Goal: Information Seeking & Learning: Learn about a topic

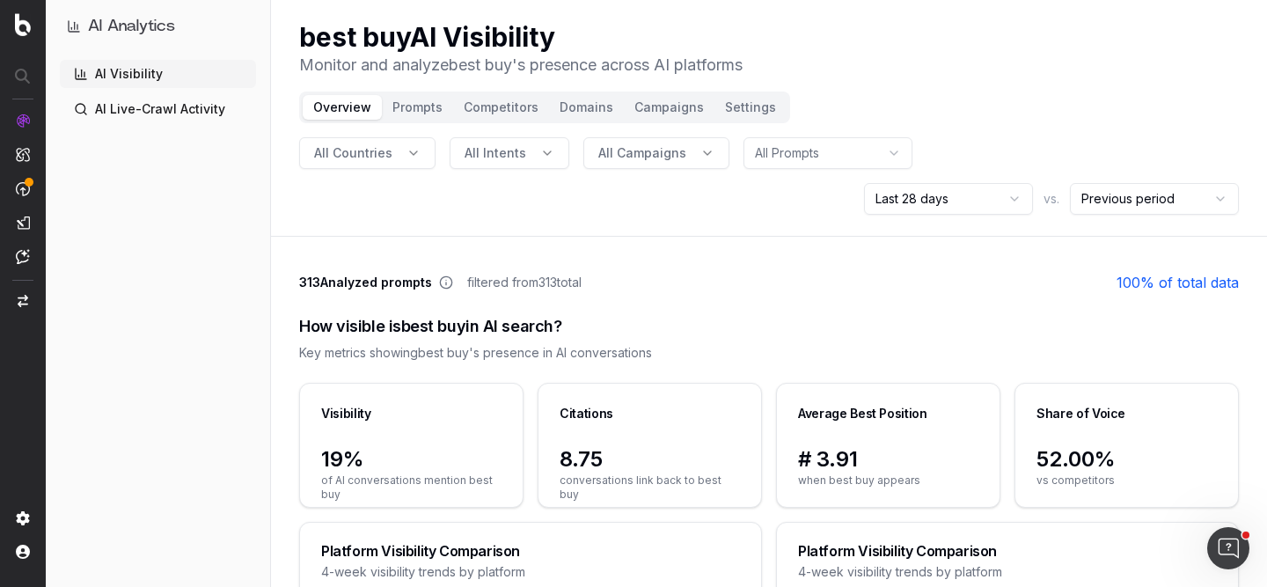
click at [379, 146] on span "All Countries" at bounding box center [353, 153] width 78 height 18
click at [523, 158] on button "All Intents" at bounding box center [510, 153] width 120 height 32
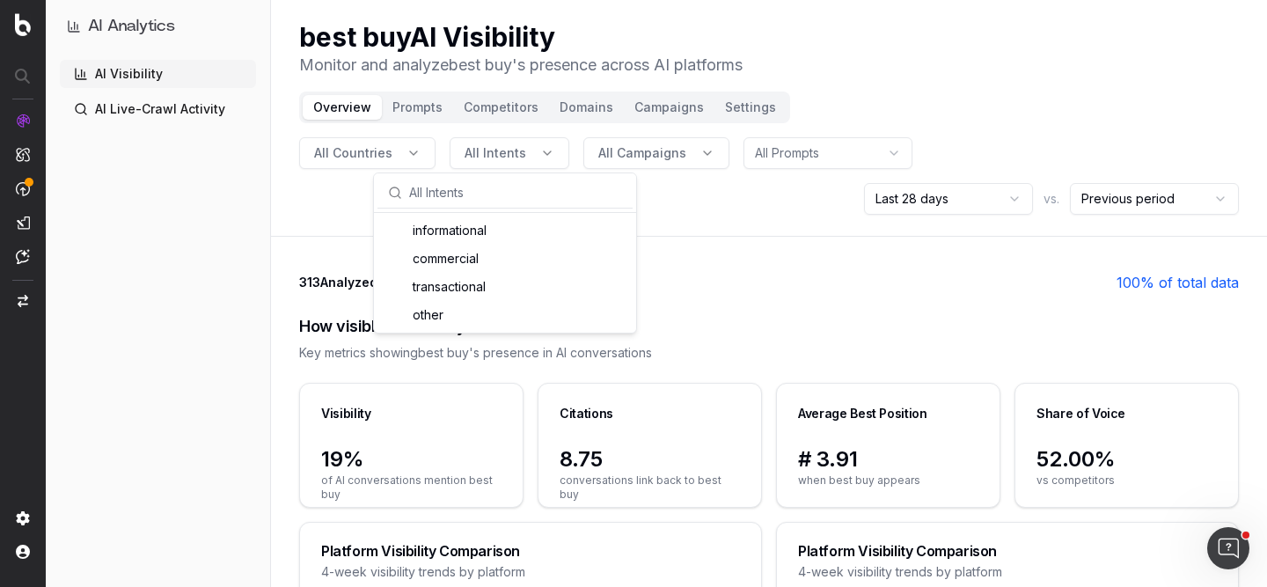
click at [739, 224] on header "best buy AI Visibility Monitor and analyze best buy 's presence across AI platf…" at bounding box center [769, 118] width 996 height 237
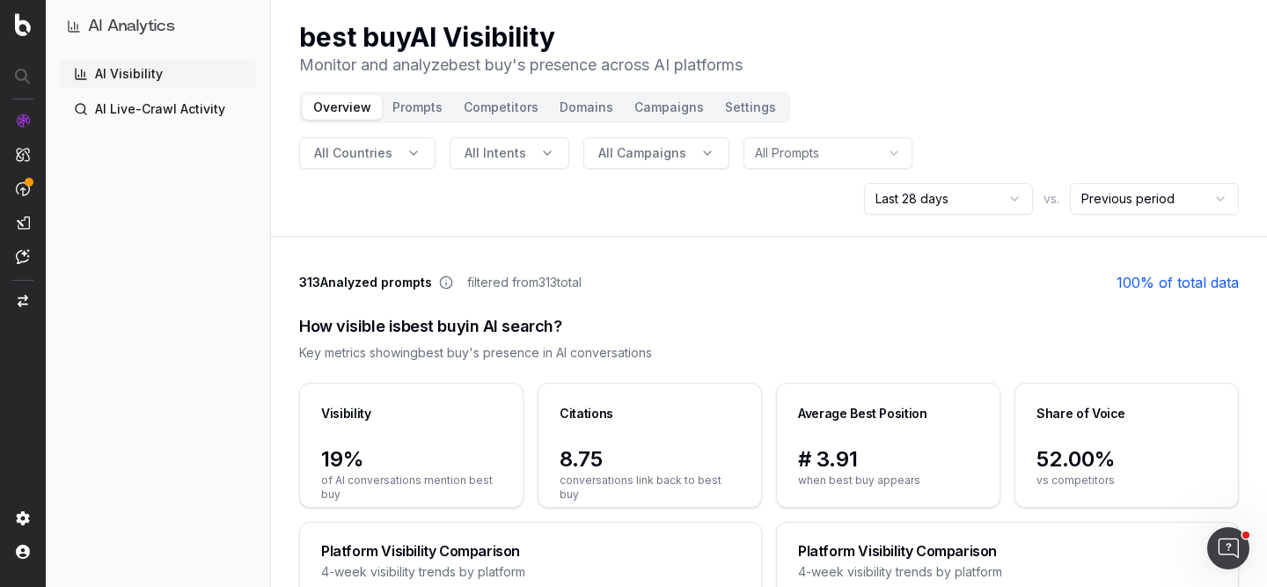
click at [667, 152] on span "All Campaigns" at bounding box center [642, 153] width 88 height 18
click at [833, 215] on header "best buy AI Visibility Monitor and analyze best buy 's presence across AI platf…" at bounding box center [769, 118] width 996 height 237
click at [406, 104] on button "Prompts" at bounding box center [417, 107] width 71 height 25
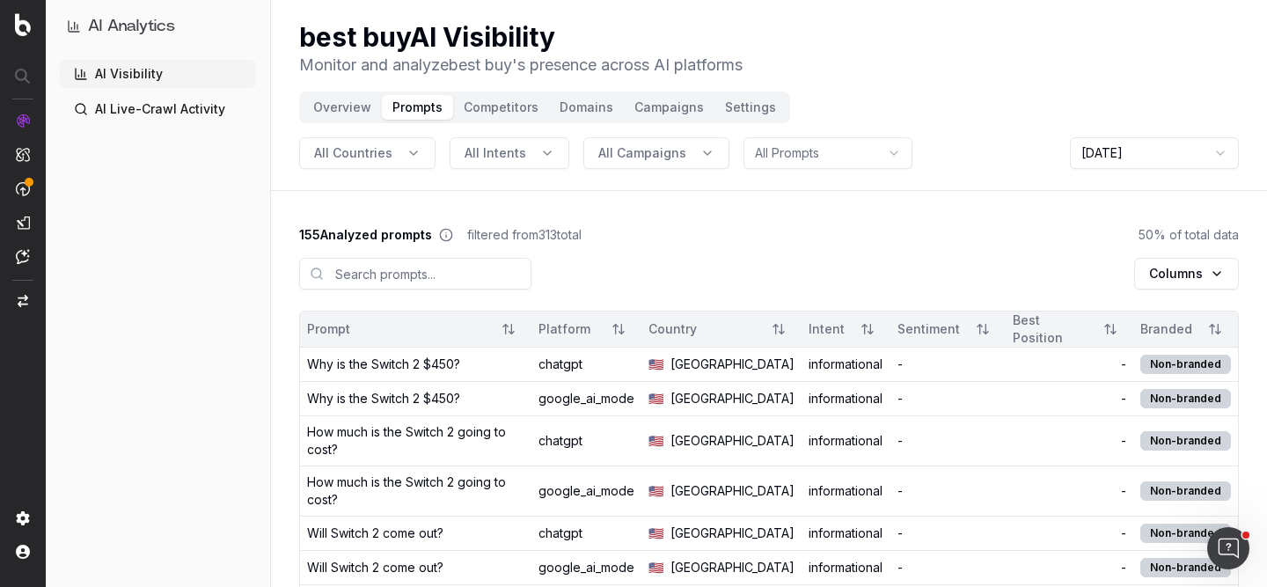
click at [1203, 272] on html "AI Analytics AI Visibility AI Live-Crawl Activity best buy AI Visibility Monito…" at bounding box center [633, 293] width 1267 height 587
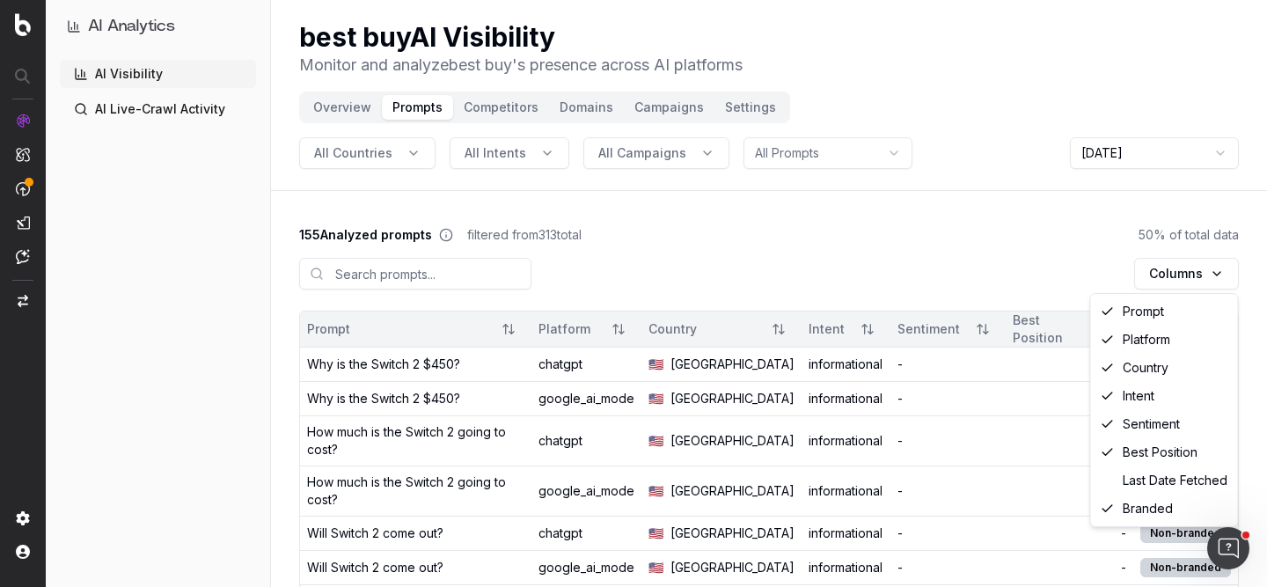
click at [933, 232] on html "AI Analytics AI Visibility AI Live-Crawl Activity best buy AI Visibility Monito…" at bounding box center [633, 293] width 1267 height 587
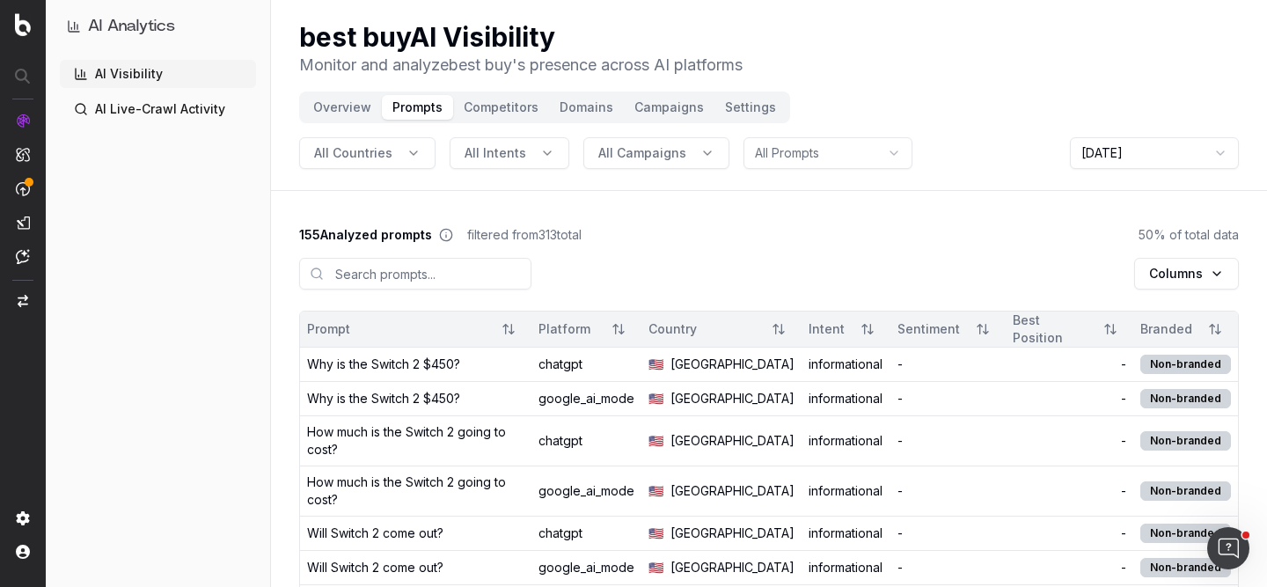
click at [505, 103] on button "Competitors" at bounding box center [501, 107] width 96 height 25
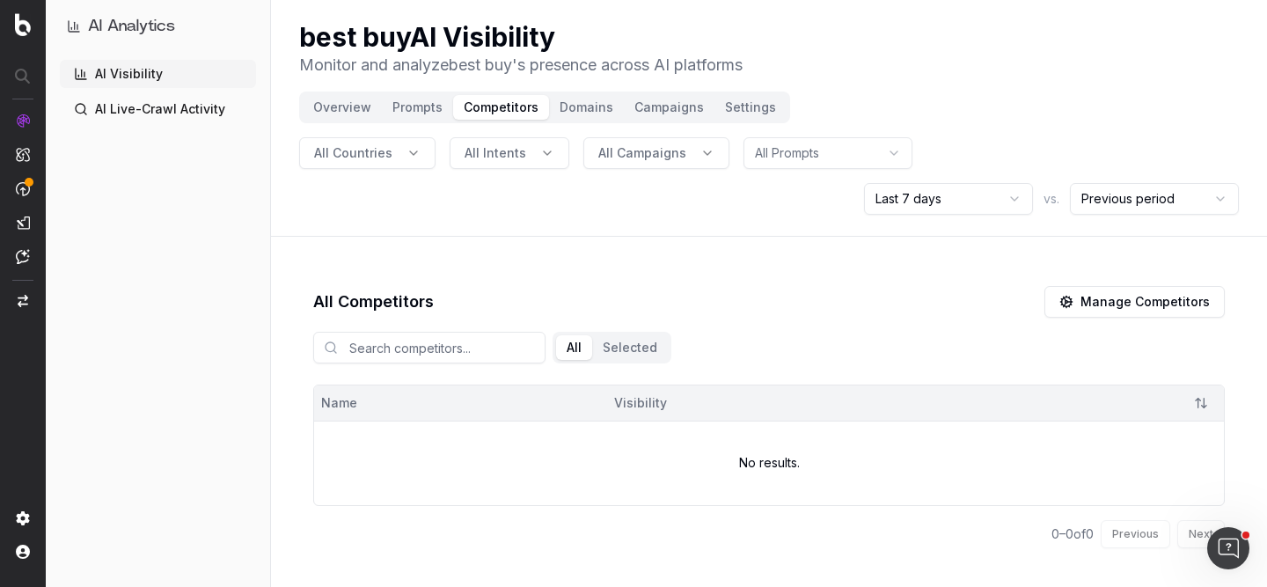
click at [1023, 201] on html "AI Analytics AI Visibility AI Live-Crawl Activity best buy AI Visibility Monito…" at bounding box center [633, 293] width 1267 height 587
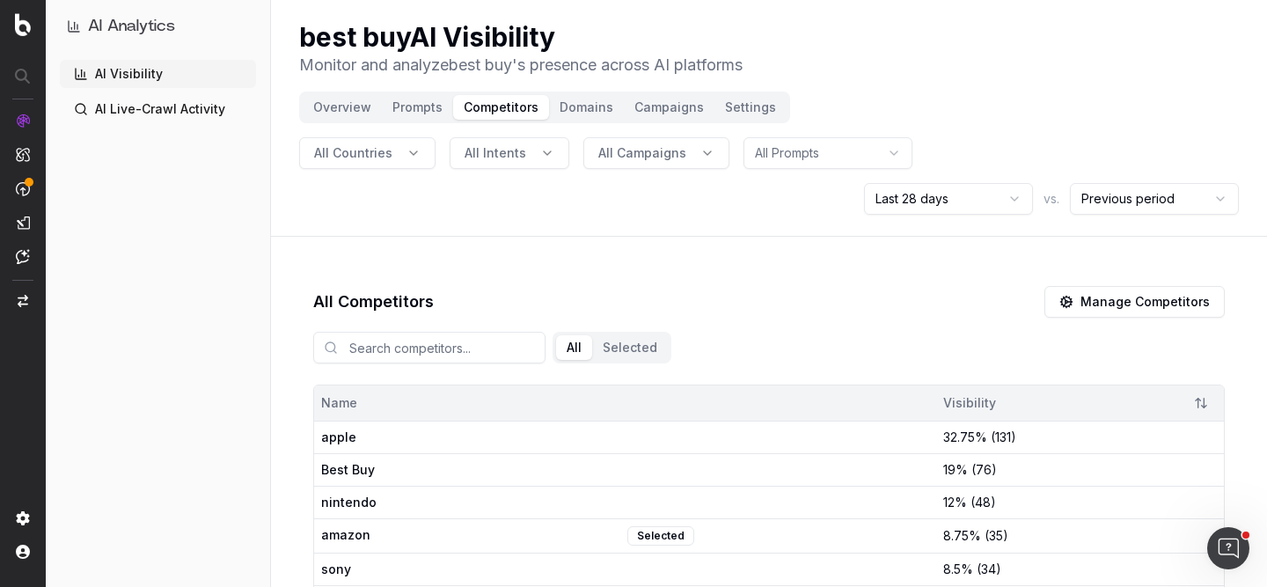
click at [345, 436] on span "apple" at bounding box center [472, 437] width 303 height 18
click at [592, 92] on div "Overview Prompts Competitors Domains Campaigns Settings" at bounding box center [544, 107] width 491 height 32
click at [574, 106] on button "Domains" at bounding box center [586, 107] width 75 height 25
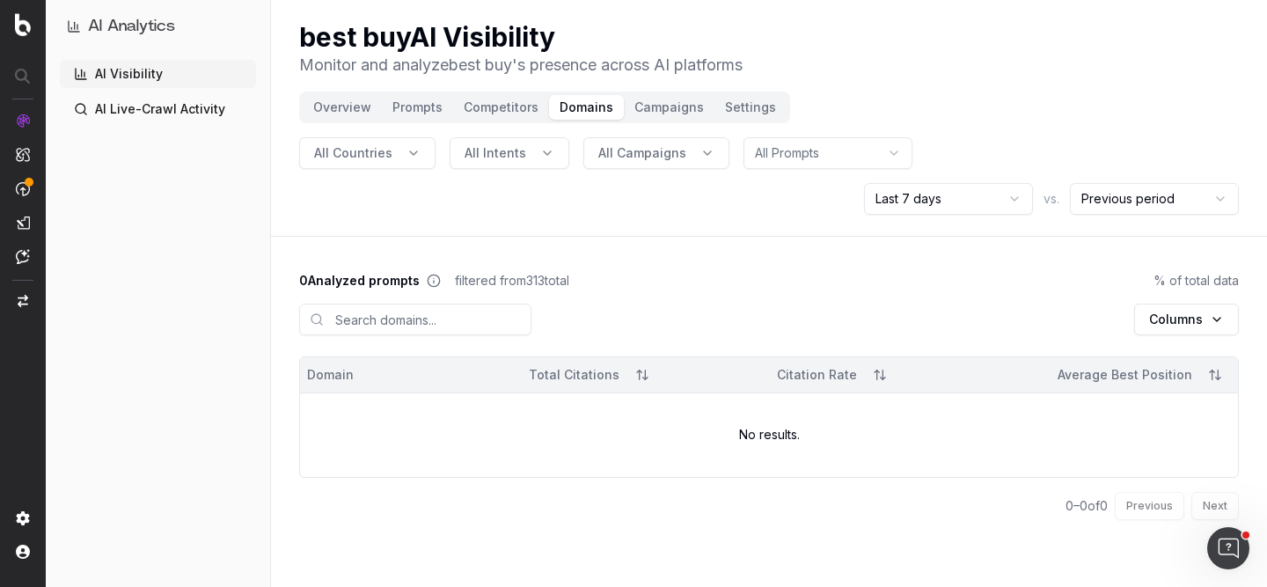
click at [1001, 203] on html "AI Analytics AI Visibility AI Live-Crawl Activity best buy AI Visibility Monito…" at bounding box center [633, 293] width 1267 height 587
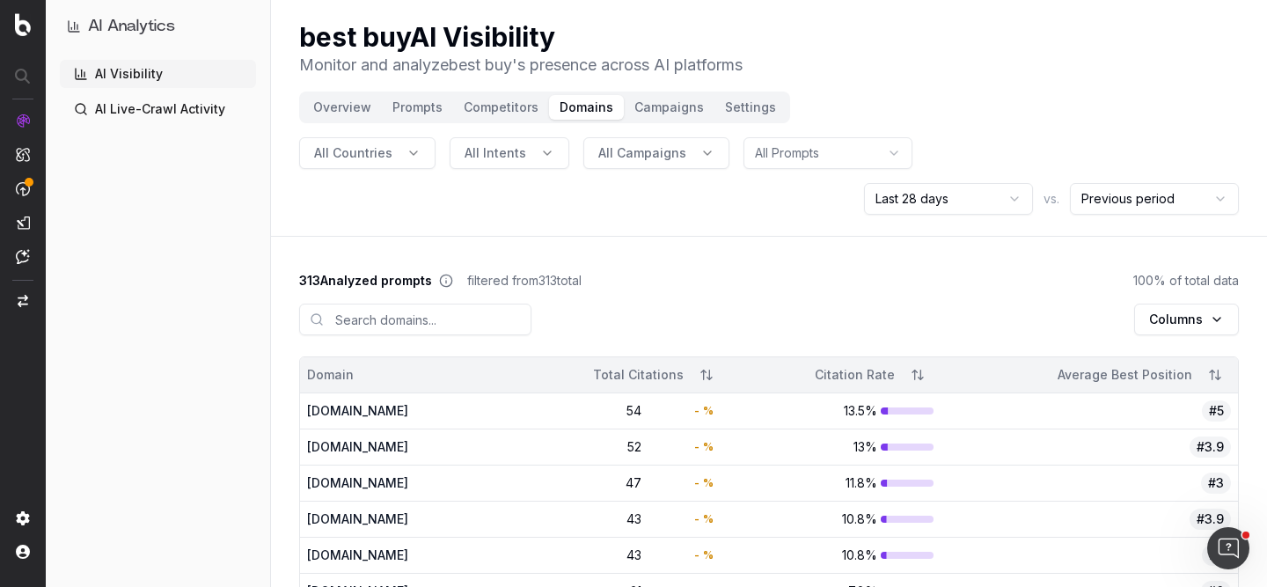
click at [502, 106] on button "Competitors" at bounding box center [501, 107] width 96 height 25
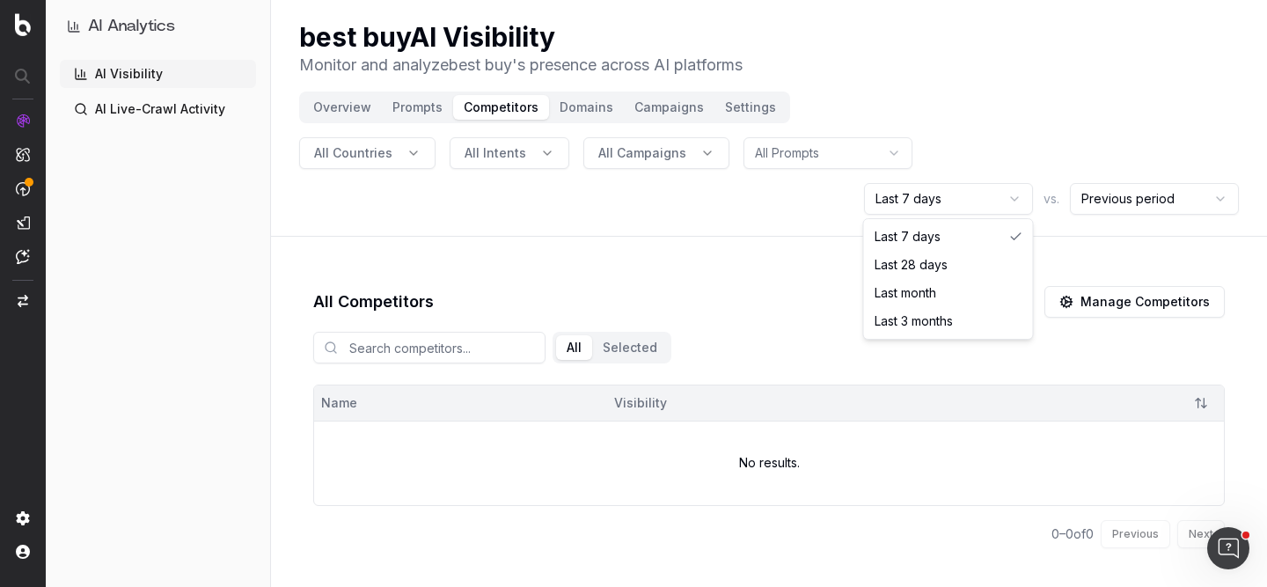
click at [964, 209] on html "AI Analytics AI Visibility AI Live-Crawl Activity best buy AI Visibility Monito…" at bounding box center [633, 293] width 1267 height 587
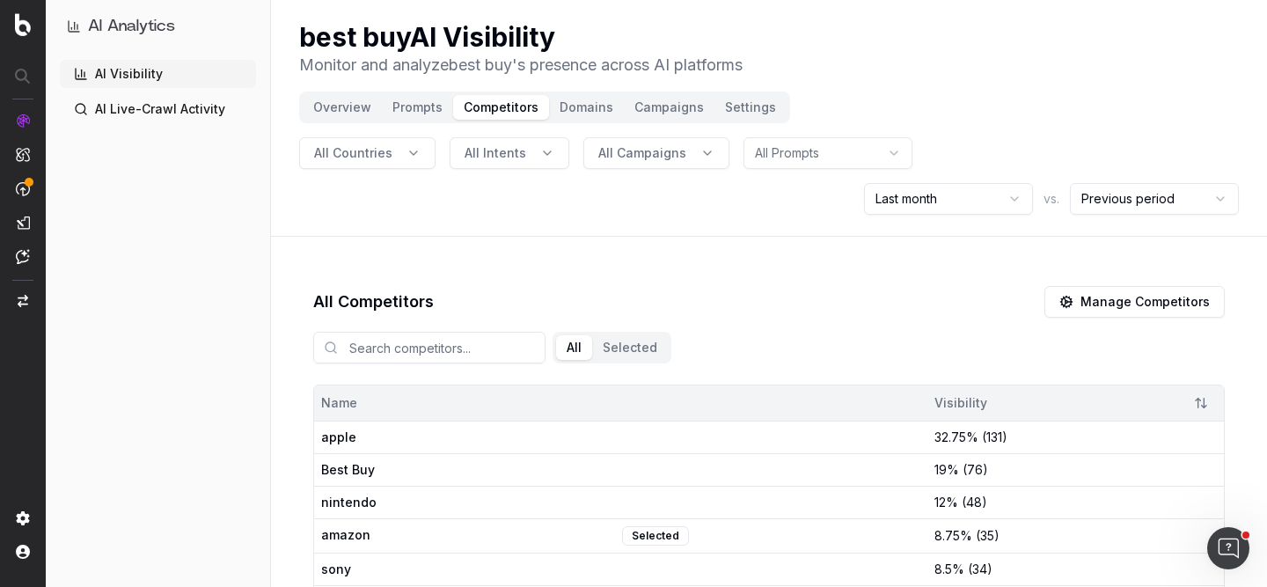
click at [596, 108] on button "Domains" at bounding box center [586, 107] width 75 height 25
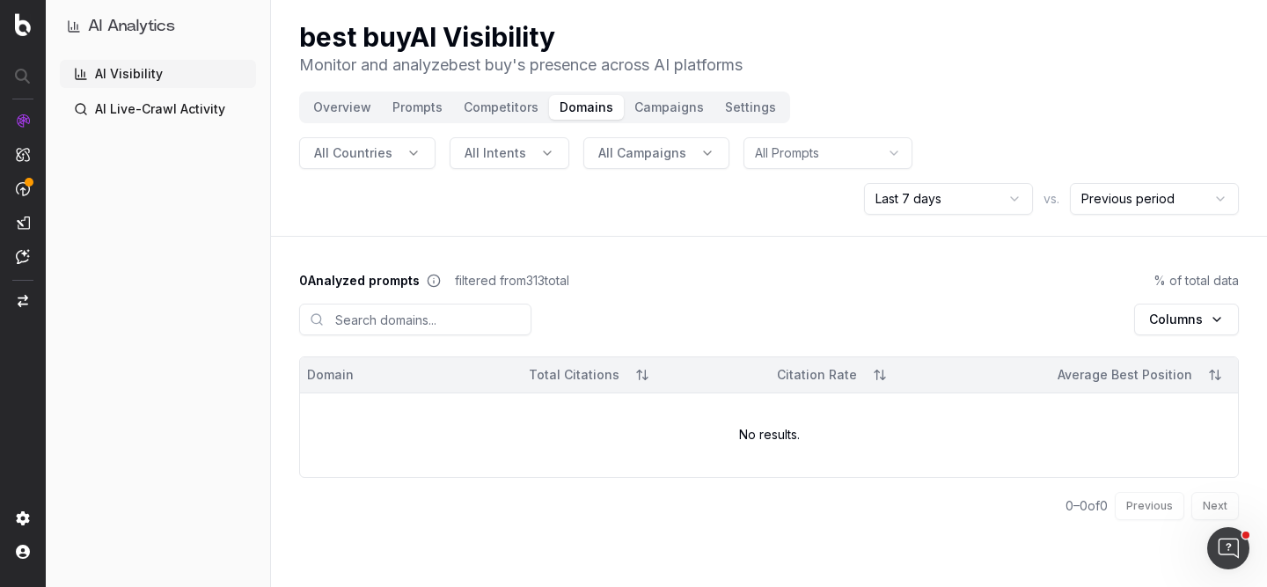
click at [1003, 193] on html "AI Analytics AI Visibility AI Live-Crawl Activity best buy AI Visibility Monito…" at bounding box center [633, 293] width 1267 height 587
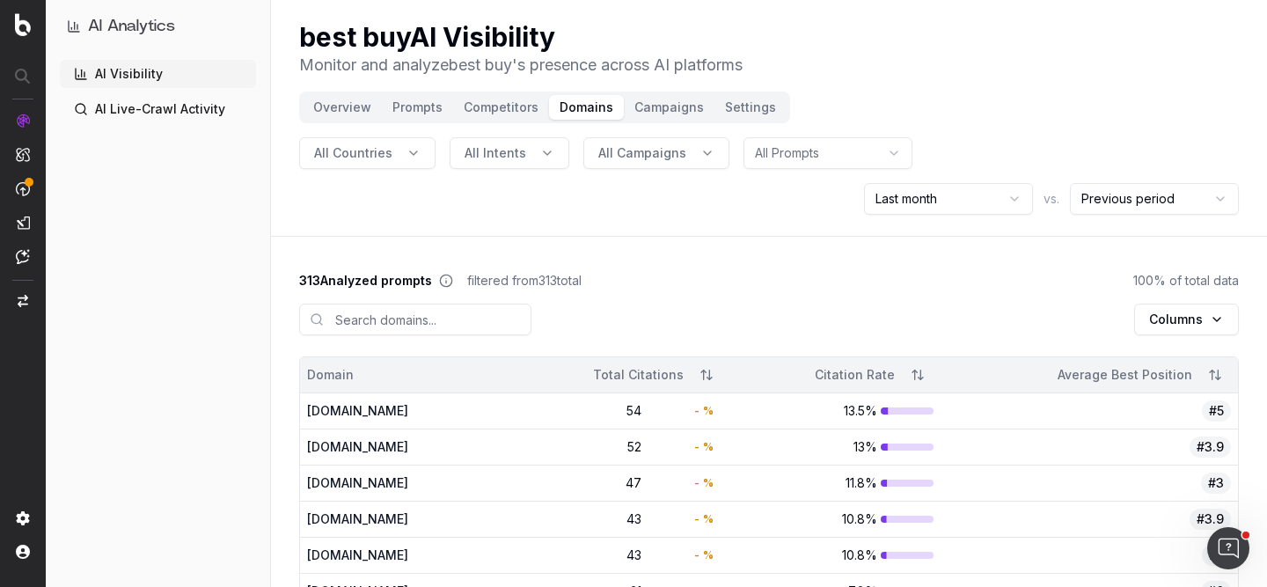
click at [669, 110] on button "Campaigns" at bounding box center [669, 107] width 91 height 25
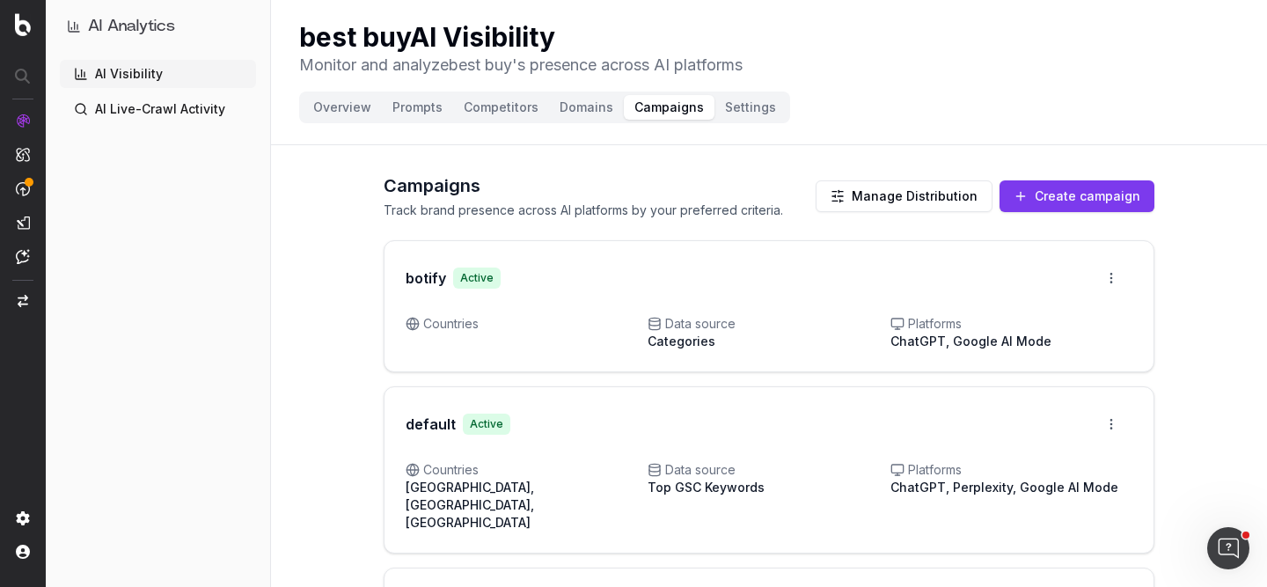
click at [743, 100] on button "Settings" at bounding box center [750, 107] width 72 height 25
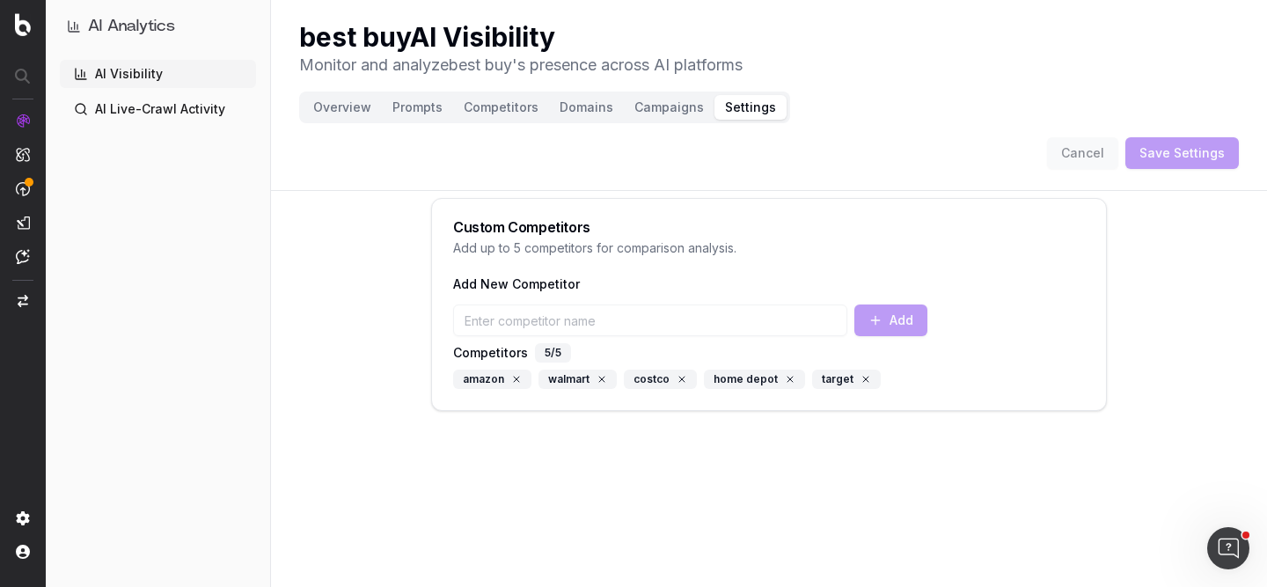
click at [174, 110] on link "AI Live-Crawl Activity" at bounding box center [158, 109] width 196 height 28
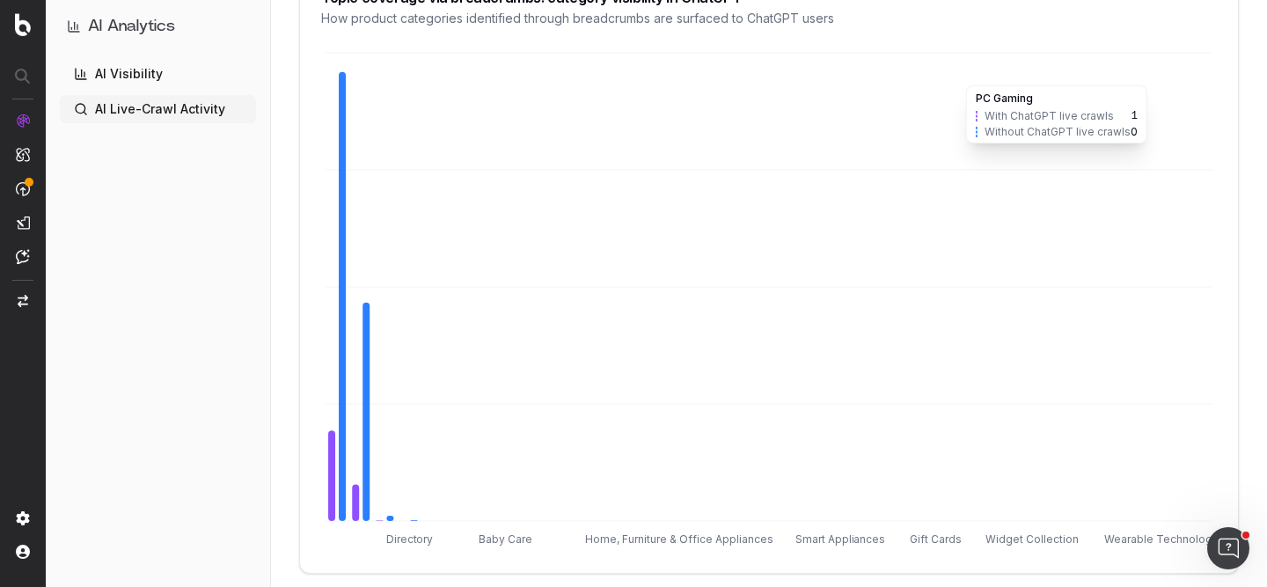
scroll to position [862, 0]
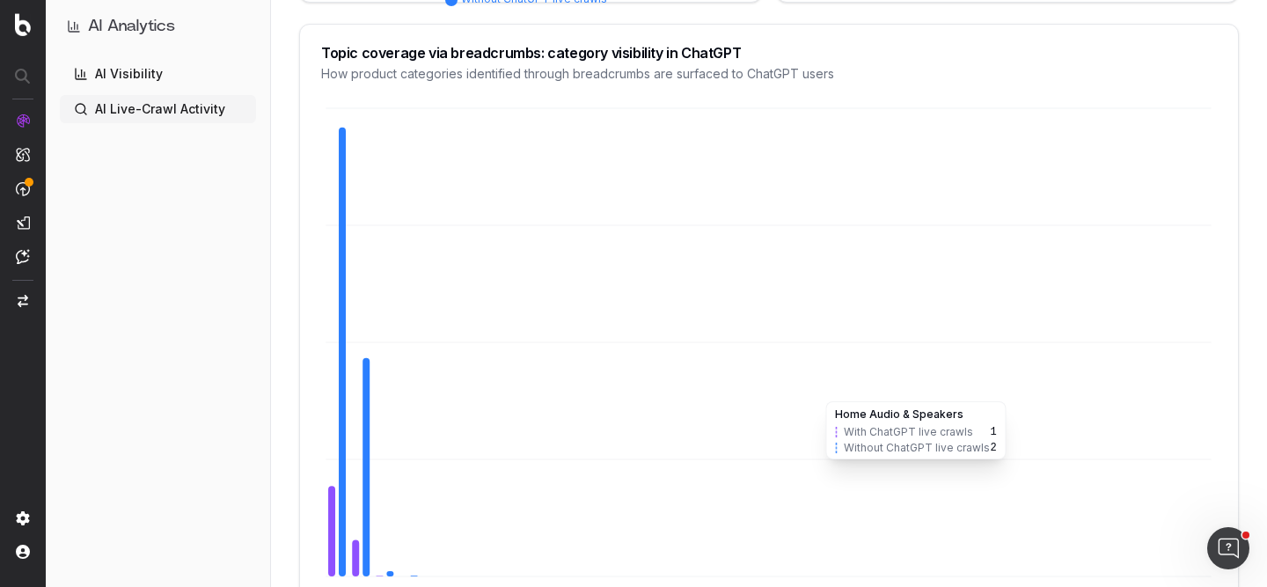
click at [829, 301] on icon "Directory Baby Care Home, Furniture & Office Appliances Smart Appliances Gift C…" at bounding box center [769, 356] width 896 height 504
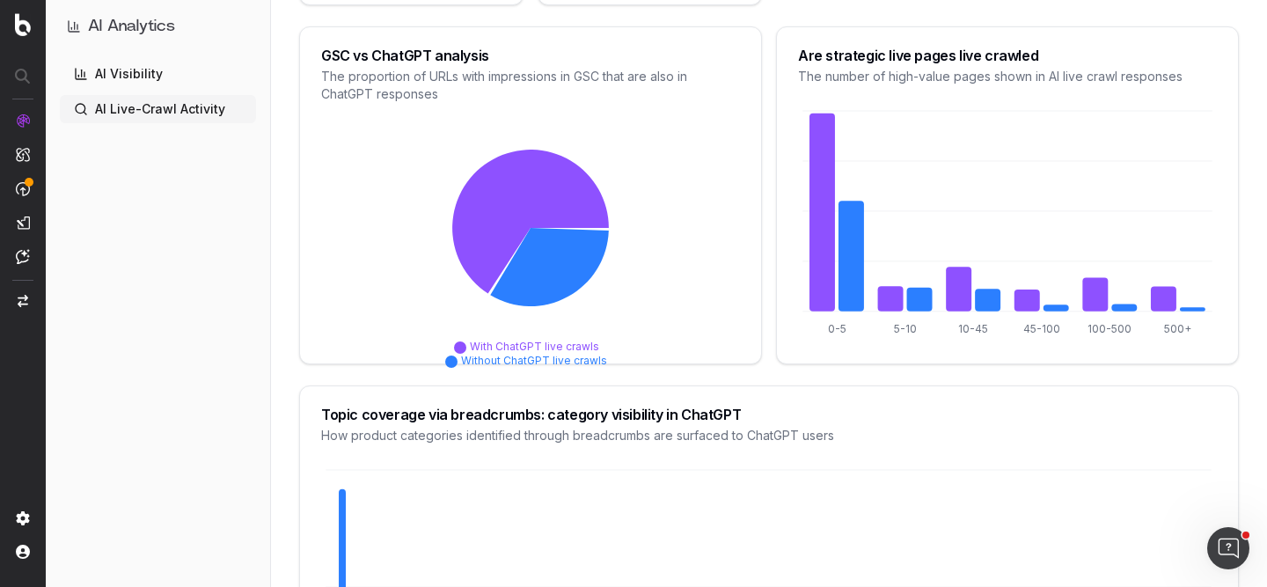
scroll to position [0, 0]
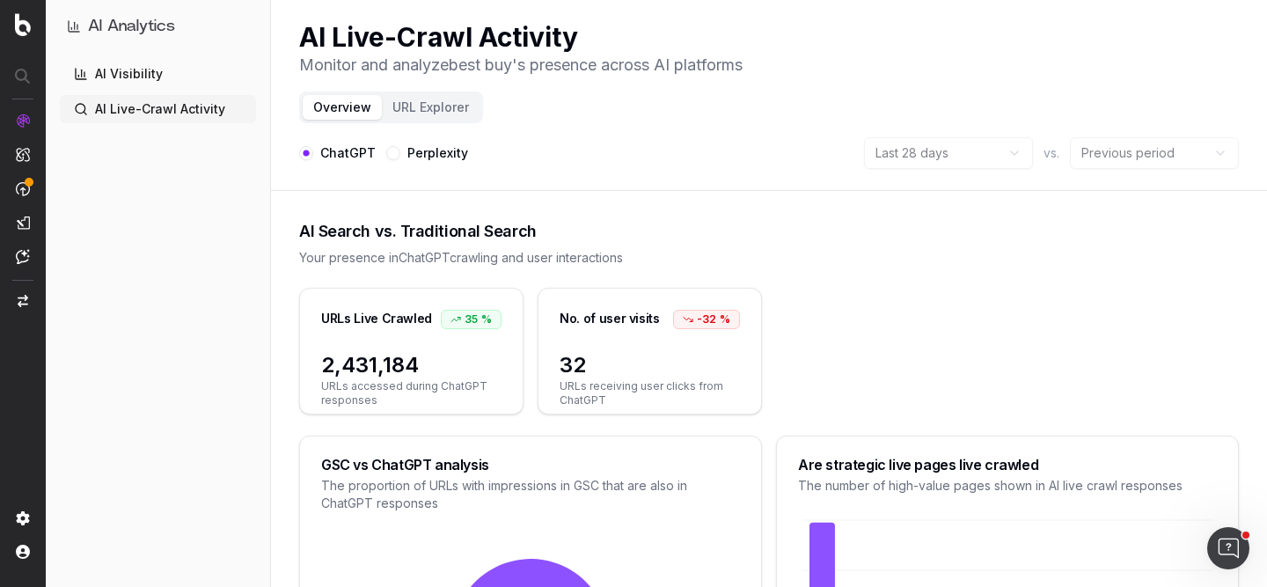
click at [445, 116] on button "URL Explorer" at bounding box center [431, 107] width 98 height 25
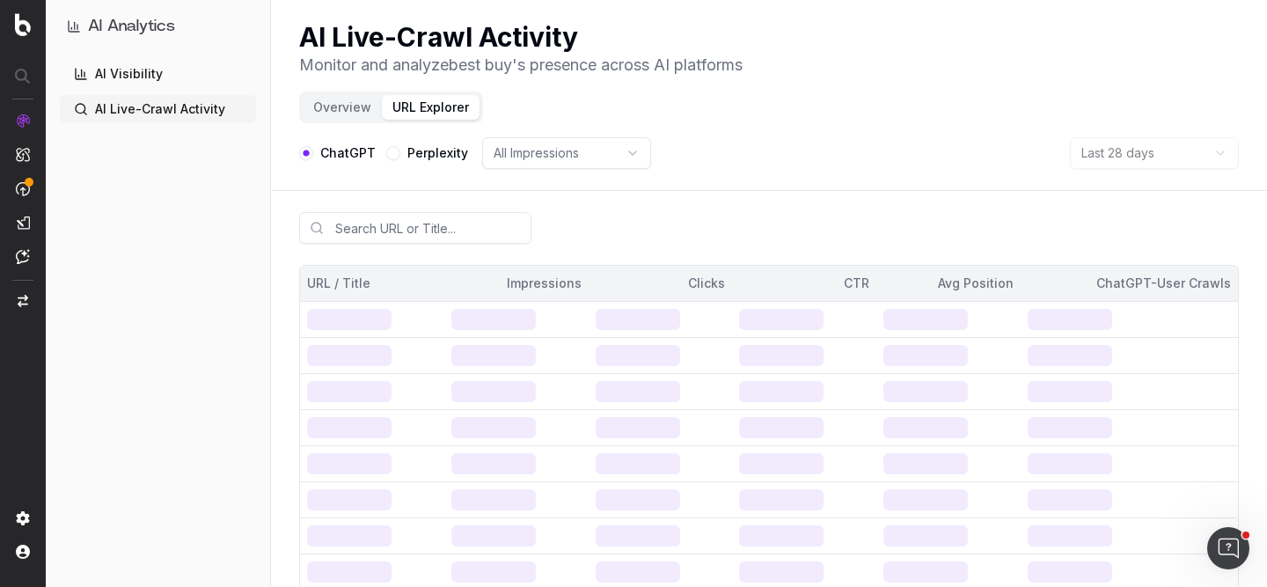
click at [590, 167] on html "AI Analytics AI Visibility AI Live-Crawl Activity AI Live-Crawl Activity Monito…" at bounding box center [633, 293] width 1267 height 587
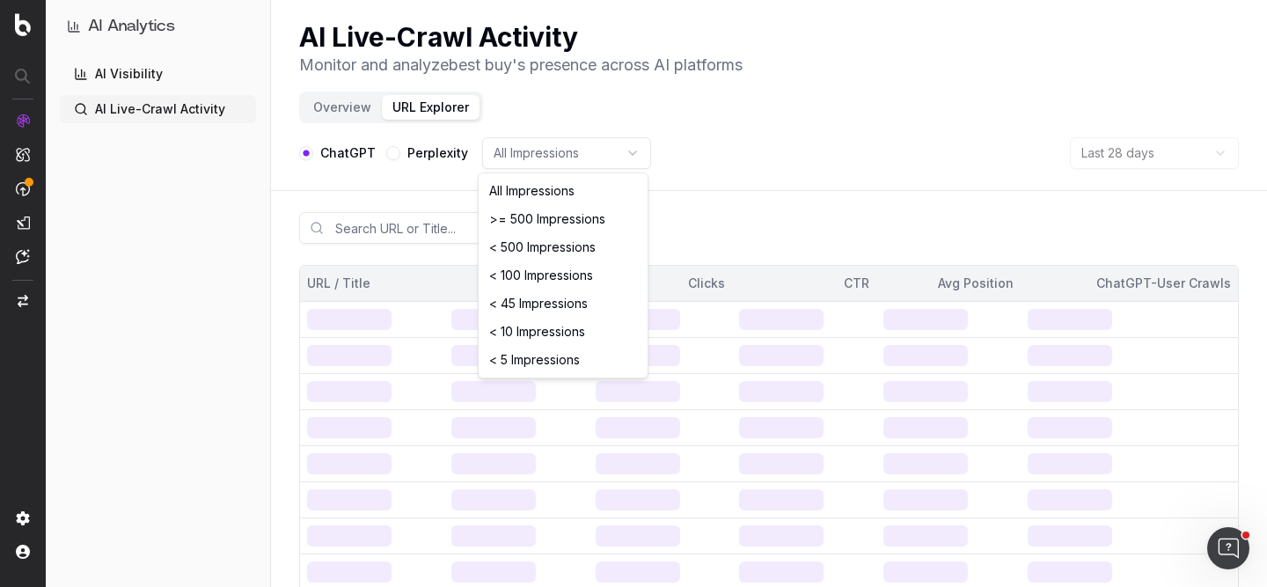
click at [758, 142] on html "AI Analytics AI Visibility AI Live-Crawl Activity AI Live-Crawl Activity Monito…" at bounding box center [633, 293] width 1267 height 587
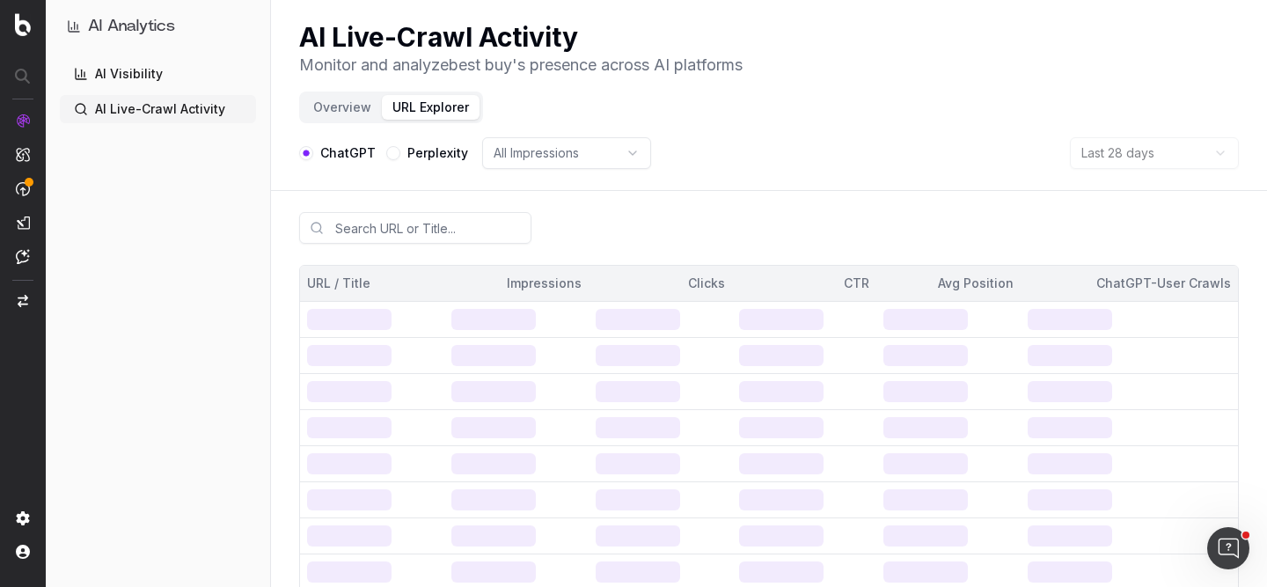
click at [139, 82] on link "AI Visibility" at bounding box center [158, 74] width 196 height 28
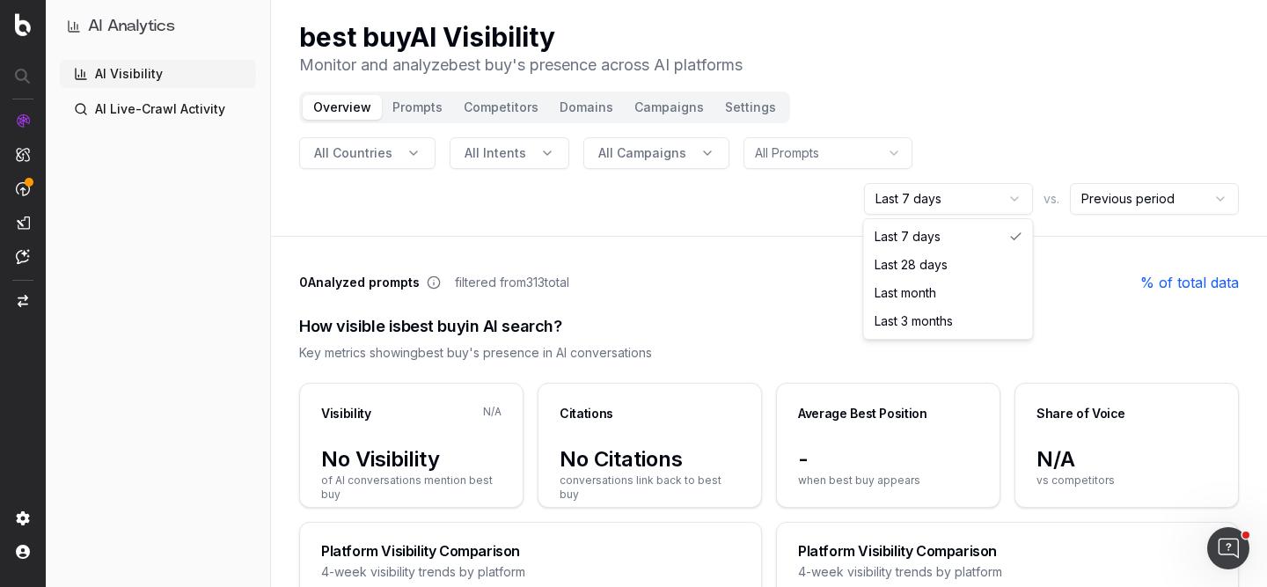
click at [929, 211] on html "AI Analytics AI Visibility AI Live-Crawl Activity best buy AI Visibility Monito…" at bounding box center [633, 293] width 1267 height 587
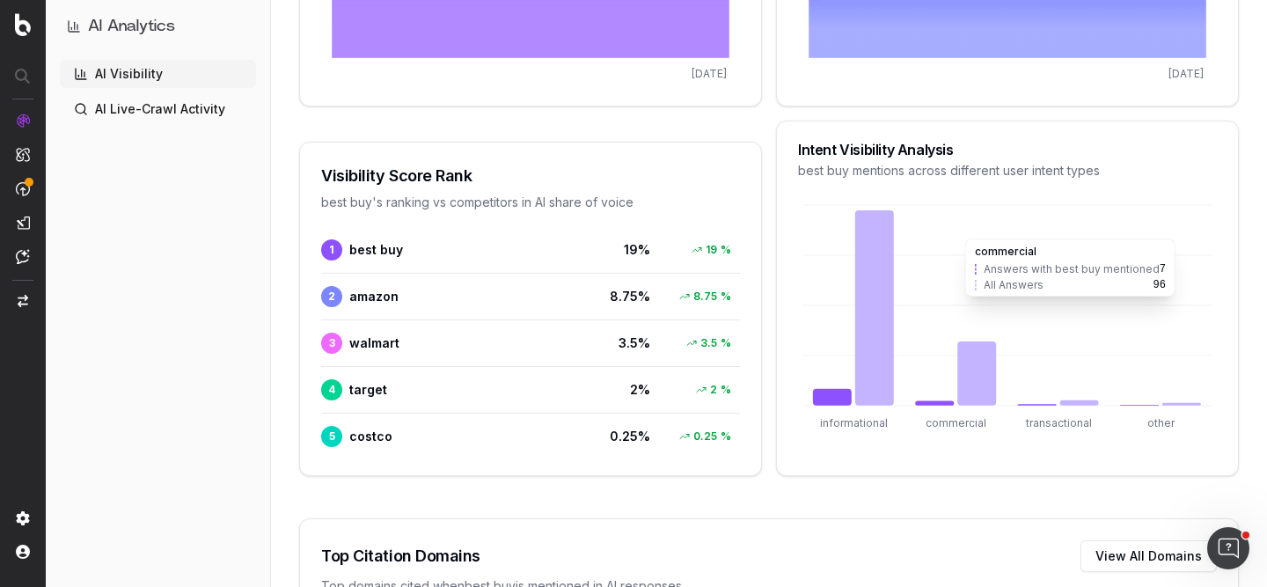
scroll to position [759, 0]
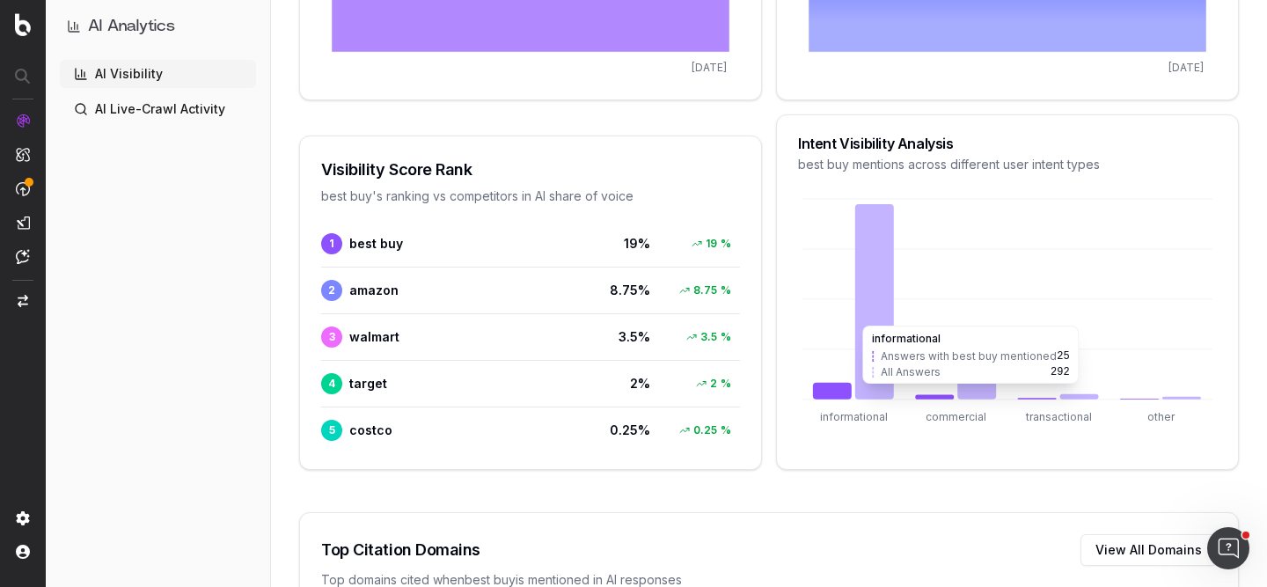
click at [881, 278] on icon at bounding box center [874, 301] width 39 height 195
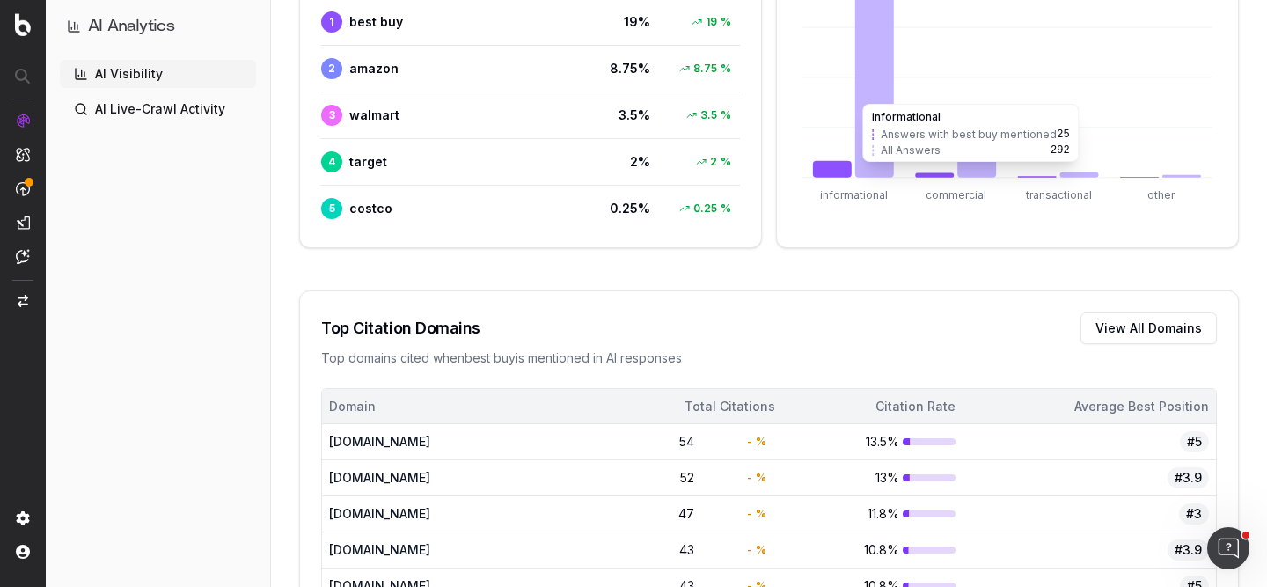
scroll to position [0, 0]
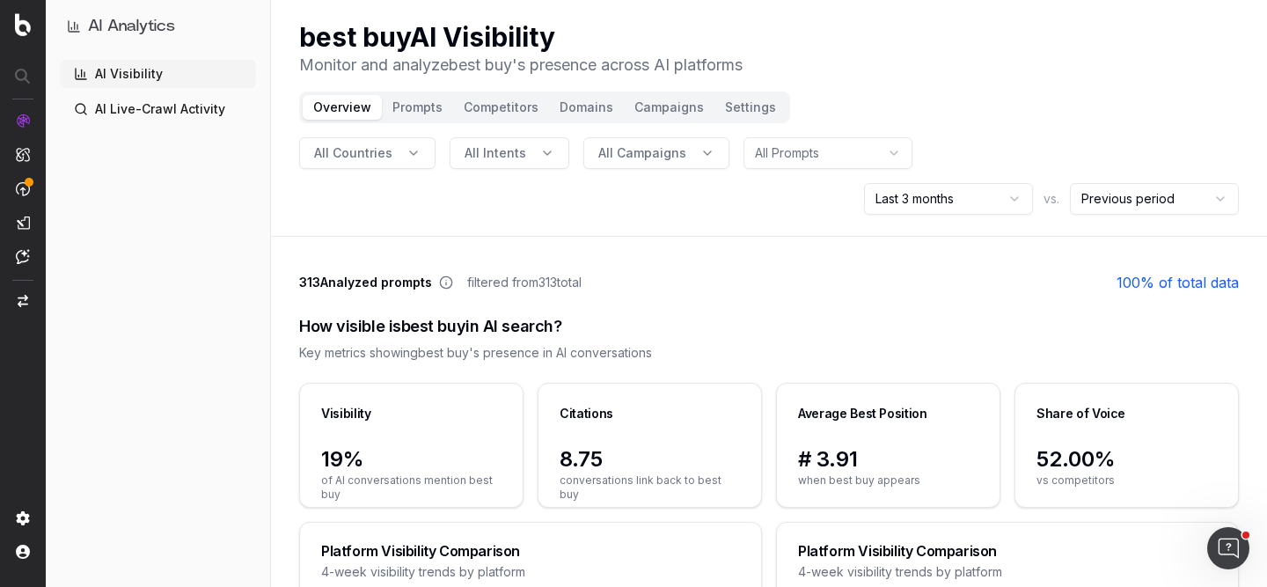
click at [415, 89] on header "best buy AI Visibility Monitor and analyze best buy 's presence across AI platf…" at bounding box center [769, 118] width 996 height 237
click at [409, 107] on button "Prompts" at bounding box center [417, 107] width 71 height 25
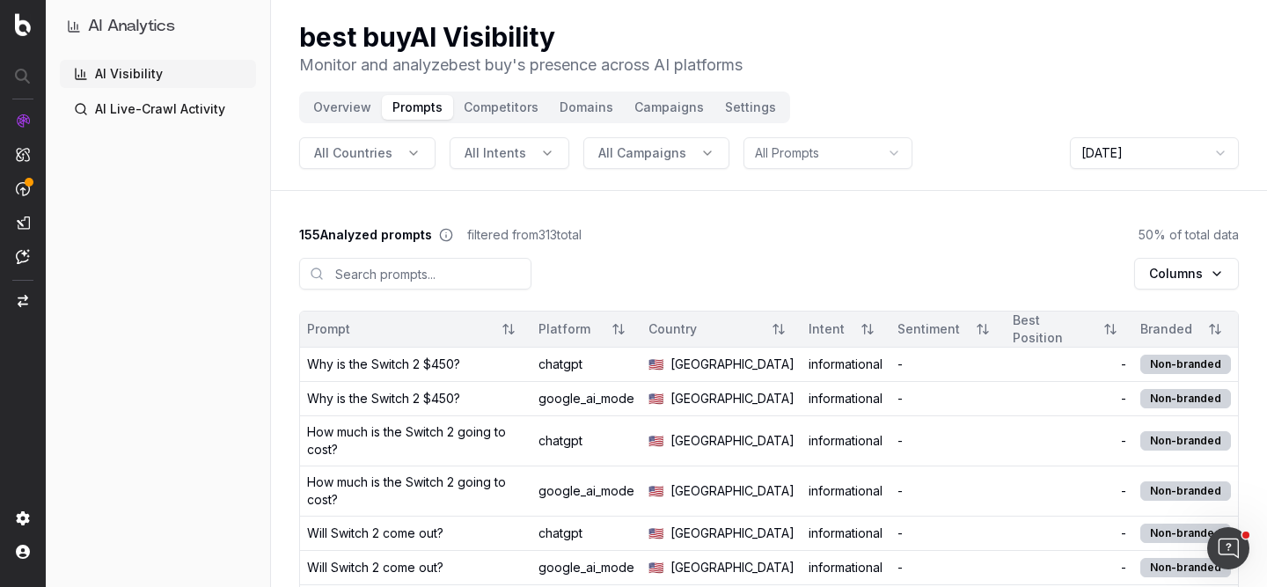
click at [1086, 337] on div "Best Position" at bounding box center [1050, 328] width 75 height 35
click at [1109, 330] on button "Sort" at bounding box center [1110, 329] width 32 height 32
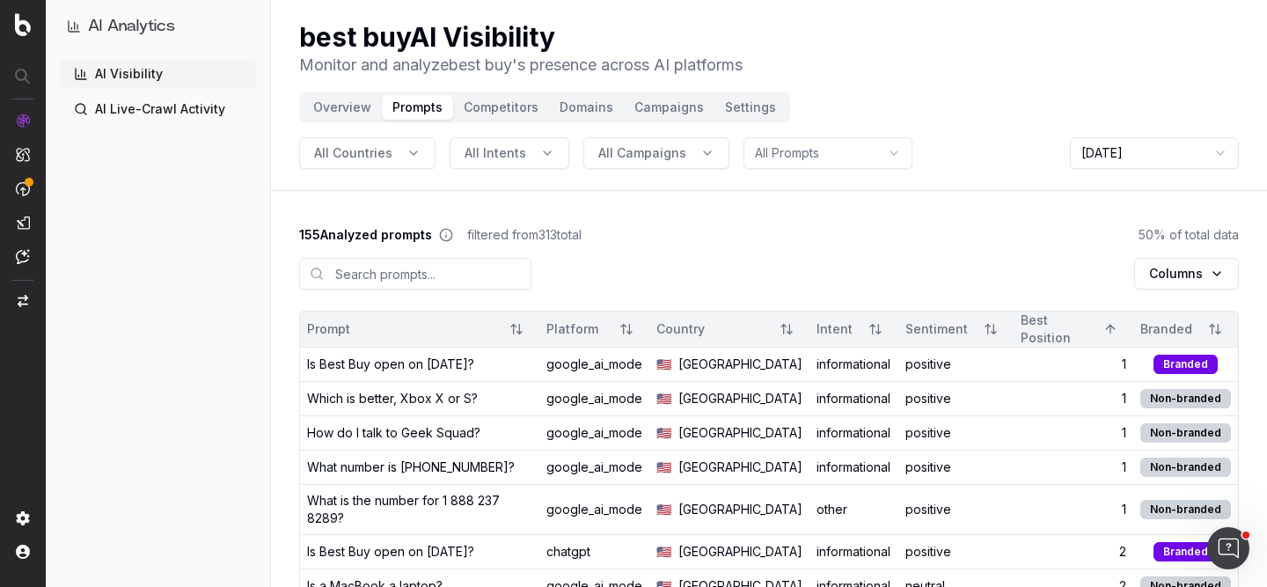
click at [1109, 330] on button "Sort" at bounding box center [1110, 329] width 32 height 32
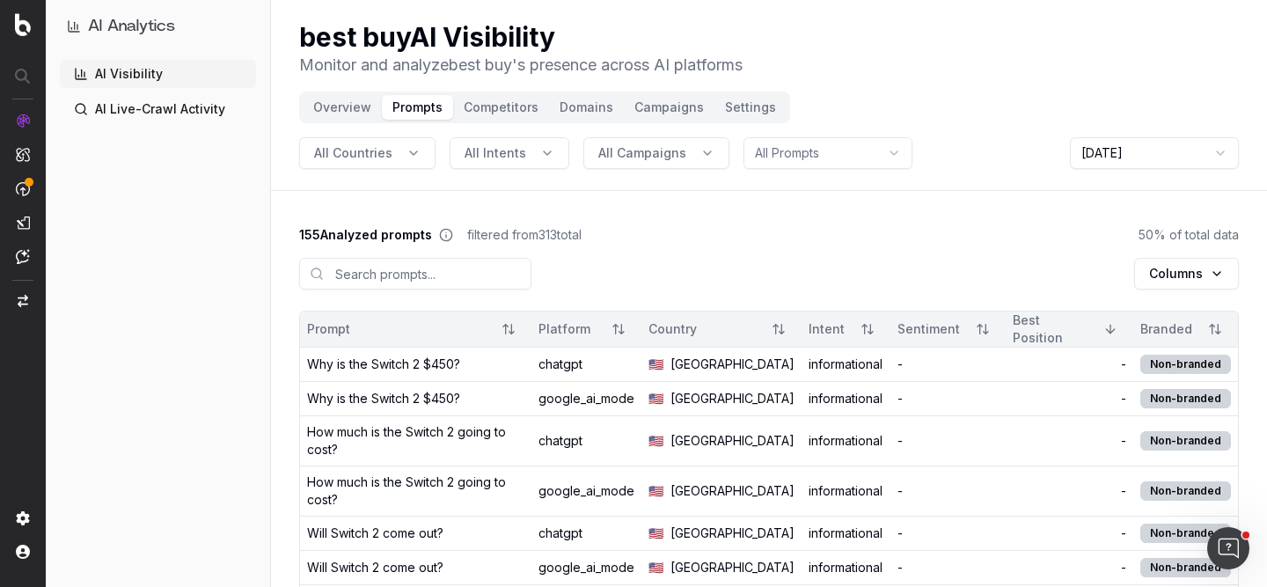
click at [981, 328] on button "Sort" at bounding box center [983, 329] width 32 height 32
click at [981, 328] on button "Sort" at bounding box center [984, 329] width 32 height 32
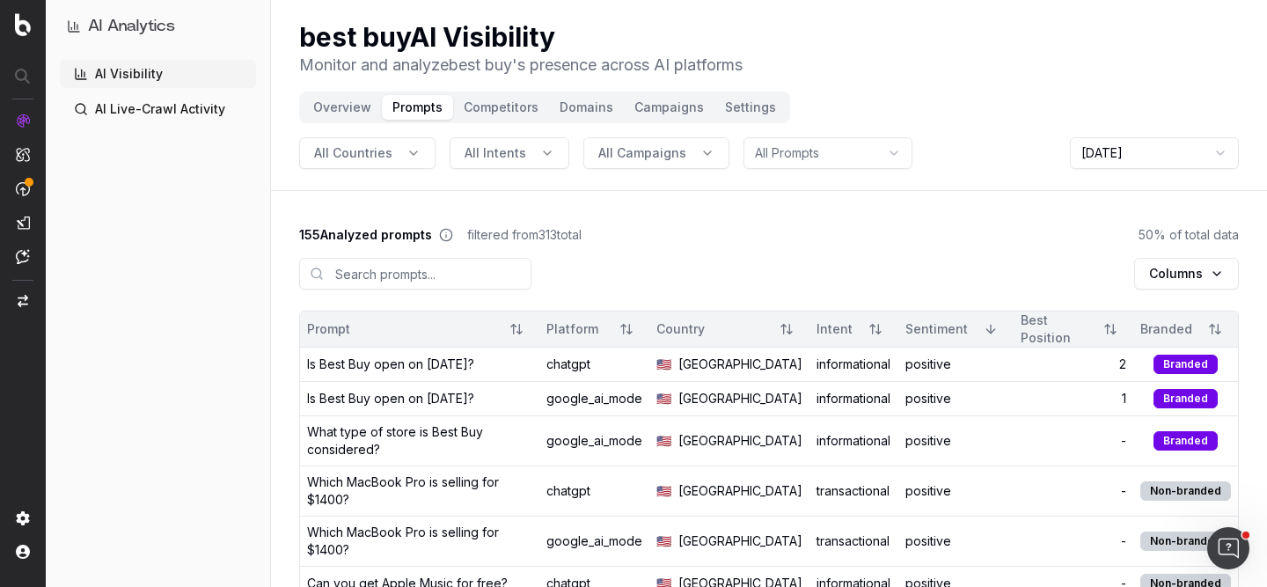
click at [334, 103] on button "Overview" at bounding box center [342, 107] width 79 height 25
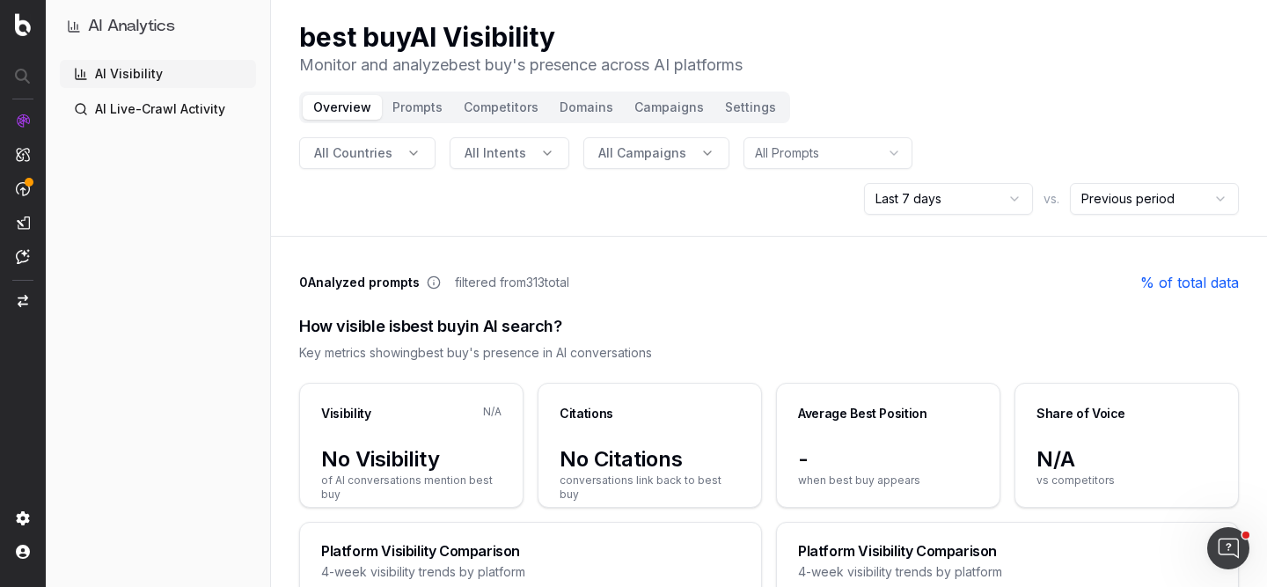
click at [408, 102] on button "Prompts" at bounding box center [417, 107] width 71 height 25
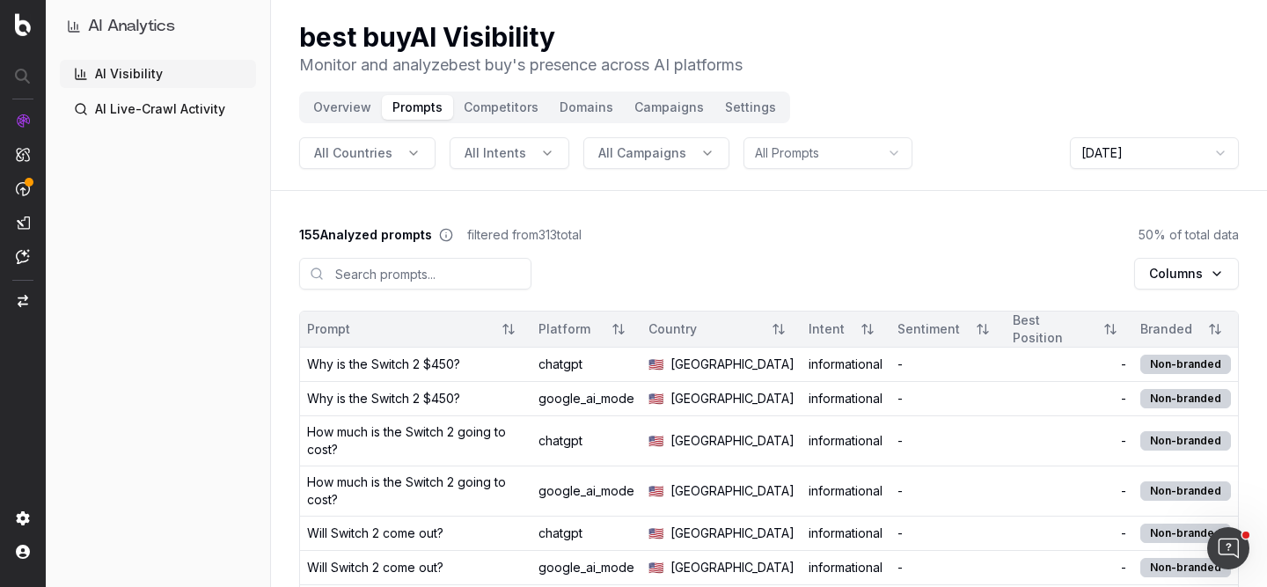
click at [341, 105] on button "Overview" at bounding box center [342, 107] width 79 height 25
